Goal: Transaction & Acquisition: Purchase product/service

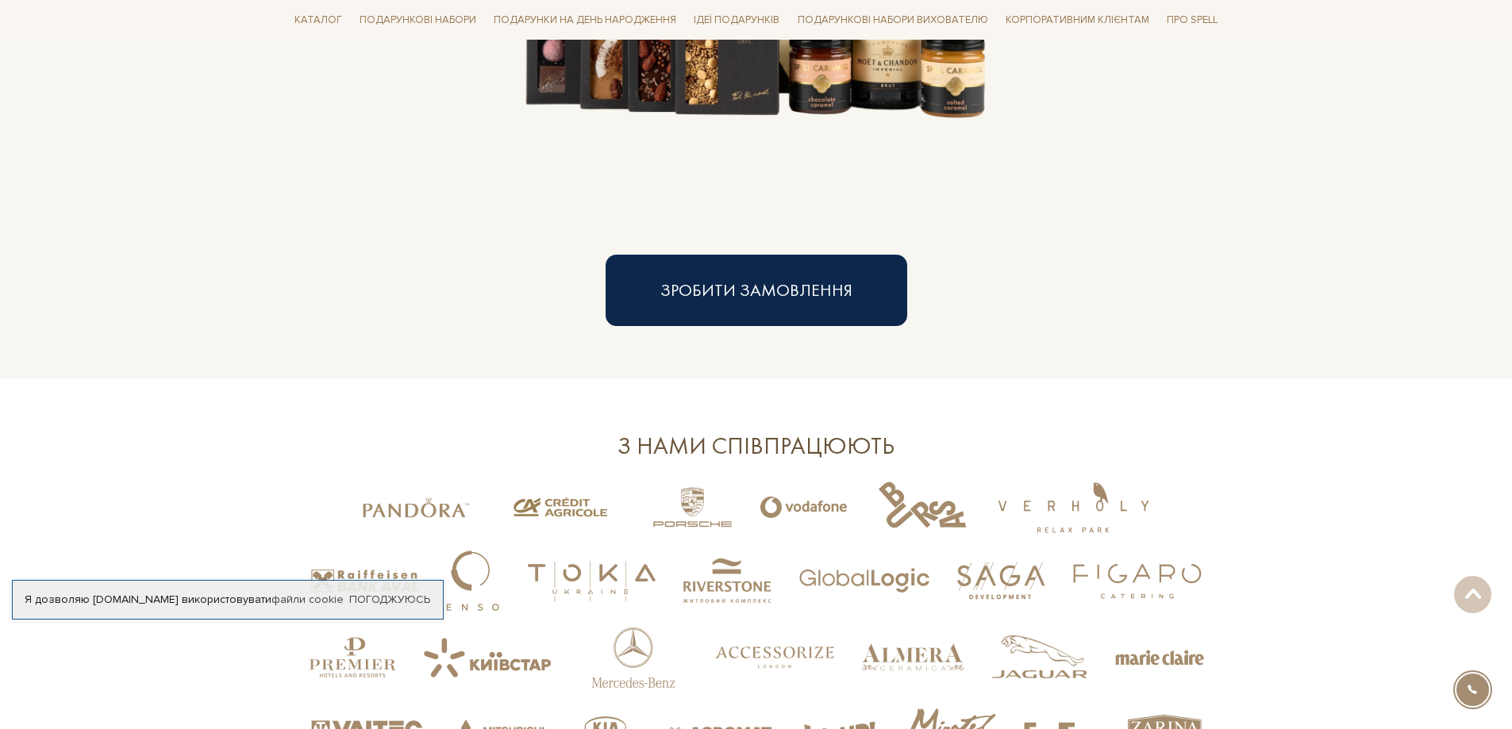
scroll to position [3334, 0]
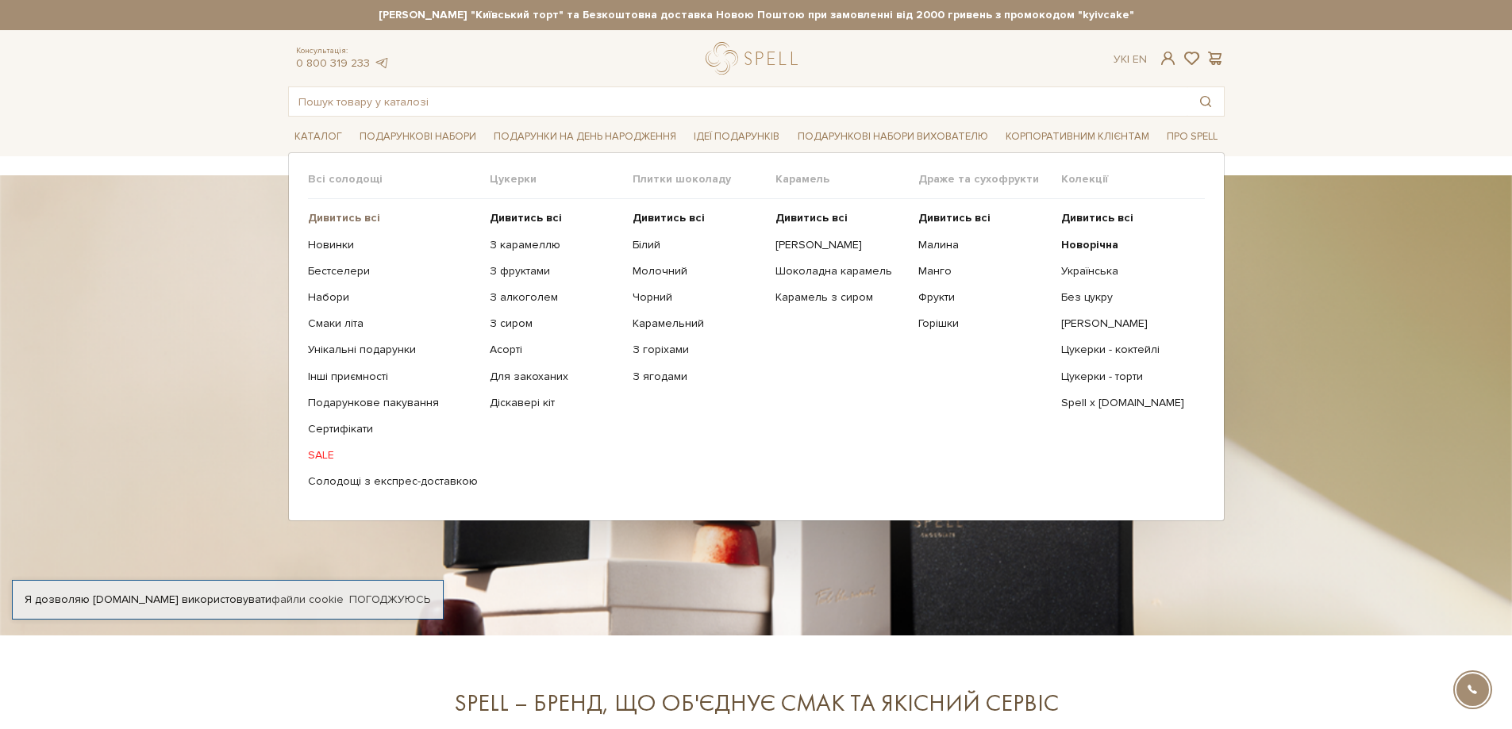
click at [328, 221] on b "Дивитись всі" at bounding box center [344, 217] width 72 height 13
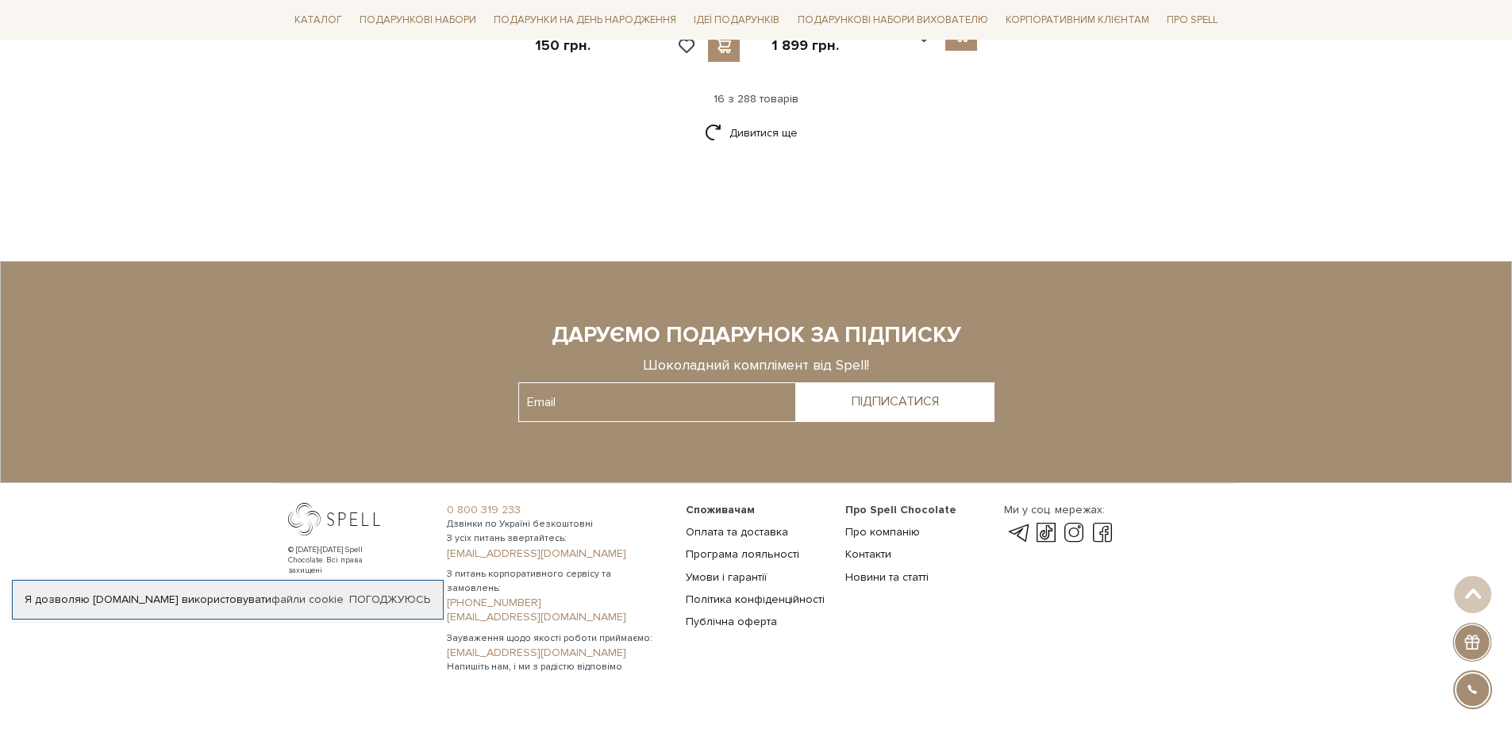
scroll to position [2061, 0]
